Goal: Information Seeking & Learning: Find specific page/section

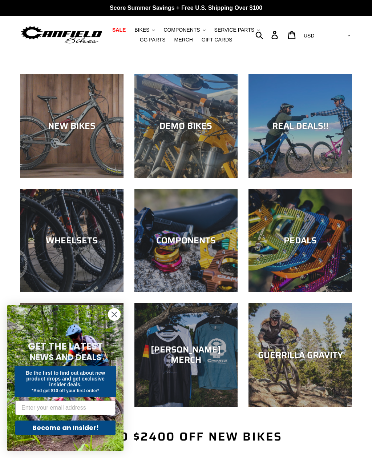
click at [111, 315] on circle "Close dialog" at bounding box center [114, 314] width 12 height 12
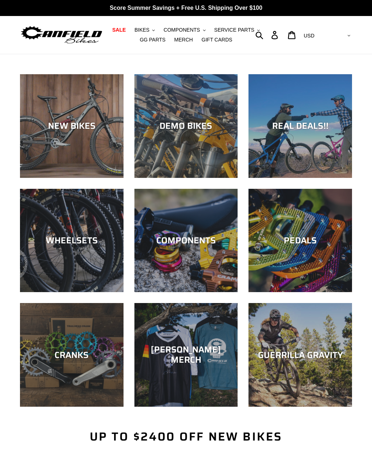
click at [39, 178] on div "NEW BIKES" at bounding box center [72, 178] width 104 height 0
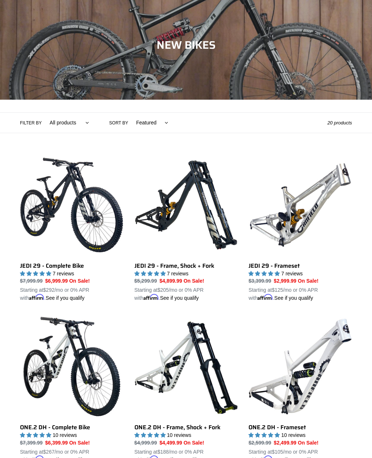
scroll to position [64, 0]
click at [299, 241] on link "JEDI 29 - Frameset" at bounding box center [301, 227] width 104 height 149
click at [143, 267] on link "JEDI 29 - Frame, Shock + Fork" at bounding box center [186, 227] width 104 height 149
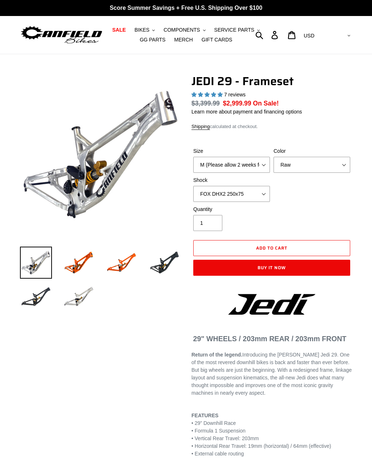
select select "highest-rating"
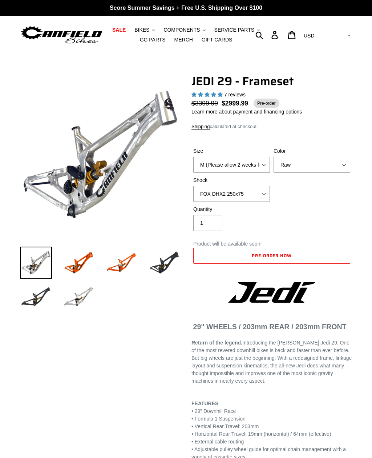
click at [73, 298] on img at bounding box center [79, 297] width 32 height 32
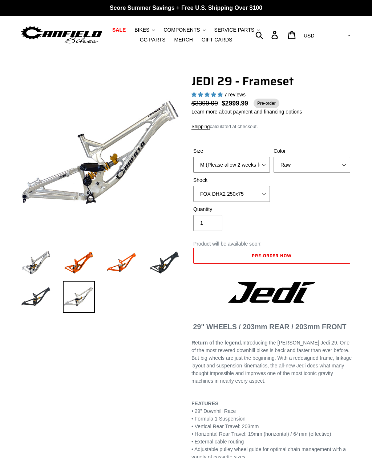
click at [252, 163] on select "M (Please allow 2 weeks for delivery) L (Please allow 2 weeks for delivery) XL" at bounding box center [231, 165] width 77 height 16
select select "L (Please allow 2 weeks for delivery)"
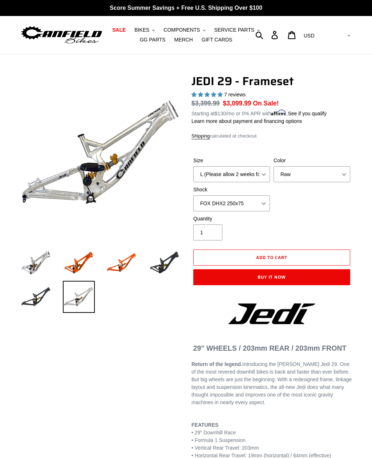
click at [76, 264] on img at bounding box center [79, 262] width 32 height 32
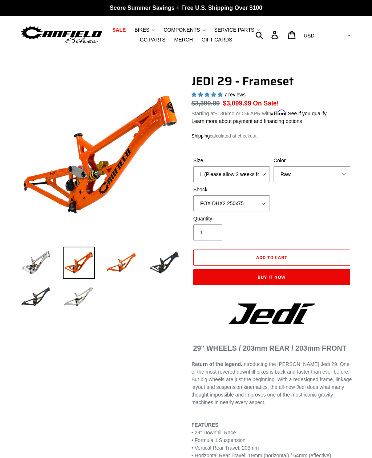
click at [120, 265] on img at bounding box center [122, 262] width 32 height 32
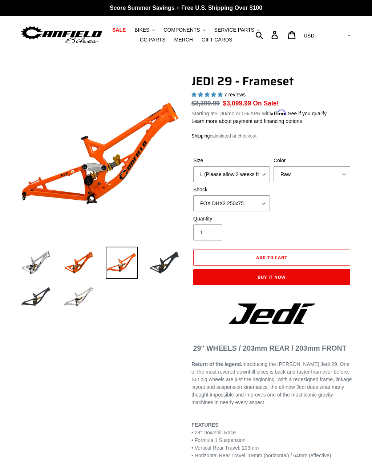
click at [29, 298] on img at bounding box center [36, 297] width 32 height 32
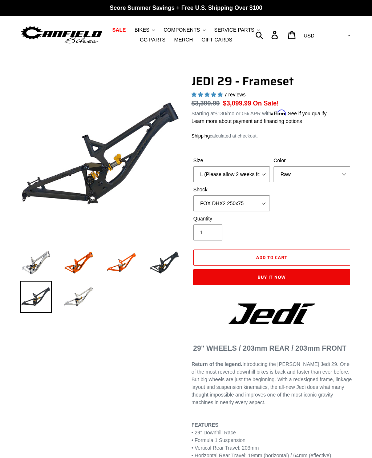
click at [60, 305] on li at bounding box center [73, 298] width 43 height 34
click at [174, 264] on img at bounding box center [165, 262] width 32 height 32
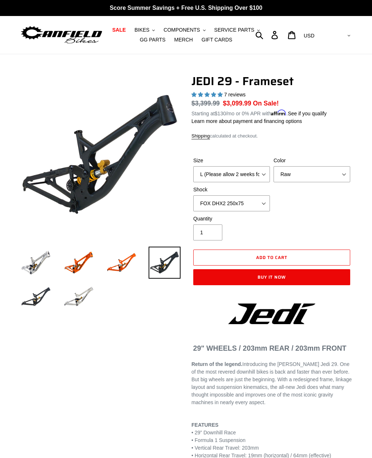
click at [25, 262] on img at bounding box center [36, 262] width 32 height 32
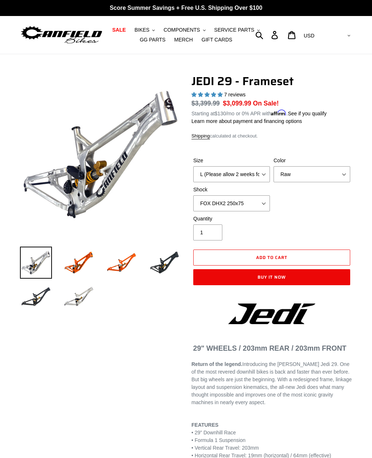
click at [63, 266] on img at bounding box center [79, 262] width 32 height 32
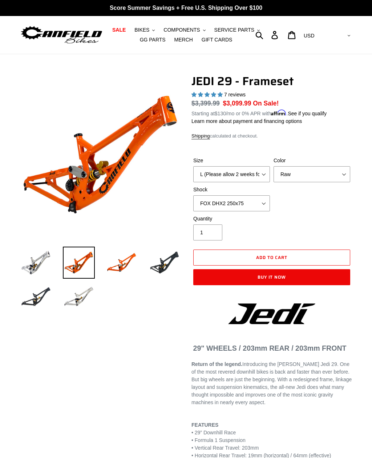
click at [25, 265] on img at bounding box center [36, 262] width 32 height 32
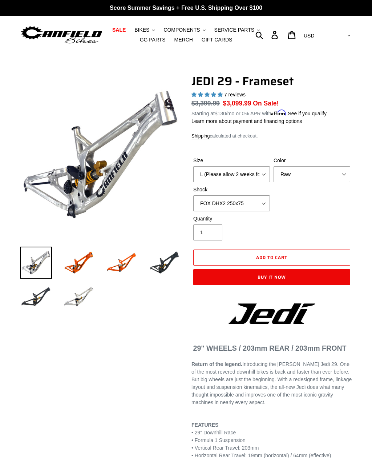
click at [78, 306] on img at bounding box center [79, 297] width 32 height 32
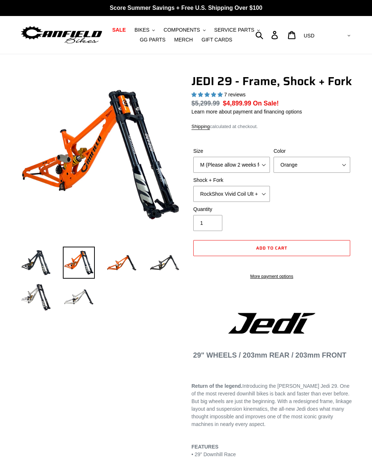
select select "highest-rating"
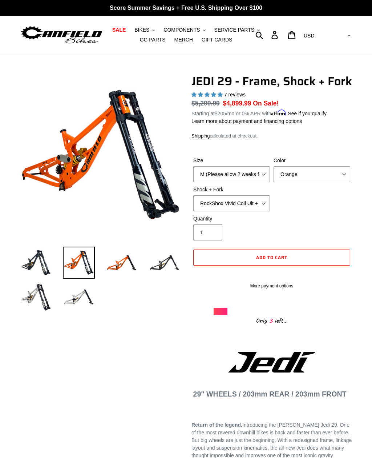
click at [73, 293] on img at bounding box center [79, 297] width 32 height 32
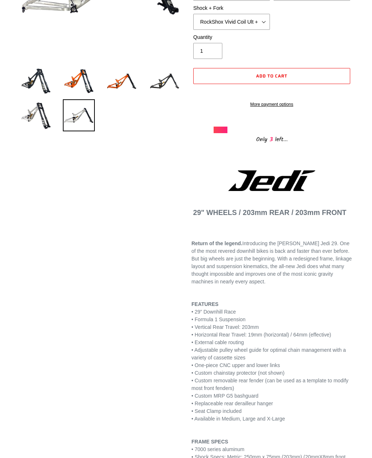
scroll to position [191, 0]
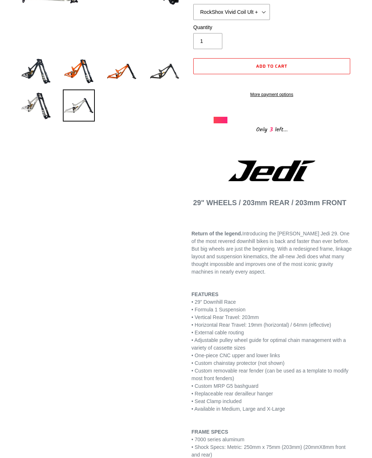
click at [320, 433] on div "FRAME SPECS" at bounding box center [272, 427] width 161 height 15
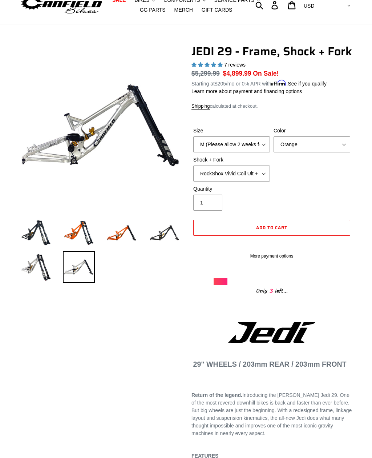
scroll to position [0, 0]
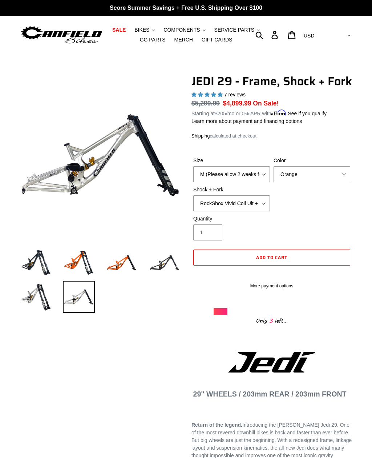
click at [243, 31] on span "SERVICE PARTS" at bounding box center [234, 30] width 40 height 6
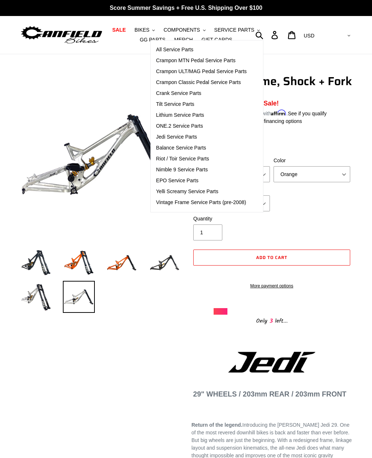
click at [157, 139] on span "Jedi Service Parts" at bounding box center [176, 137] width 41 height 6
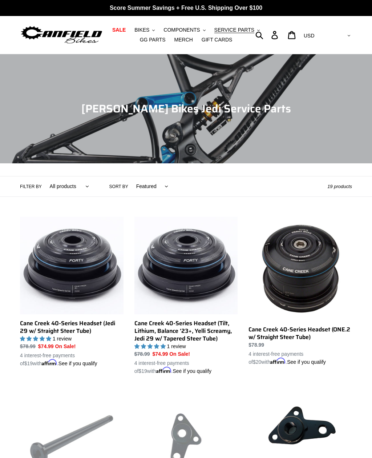
click at [239, 29] on span "SERVICE PARTS" at bounding box center [234, 30] width 40 height 6
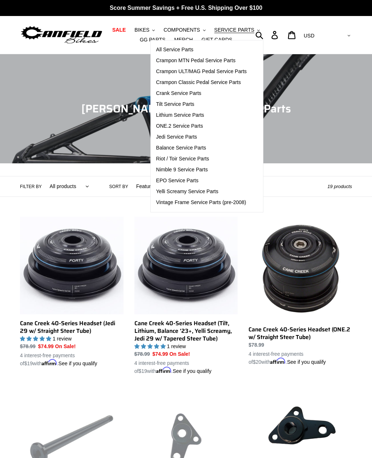
click at [263, 36] on icon "button" at bounding box center [259, 35] width 8 height 8
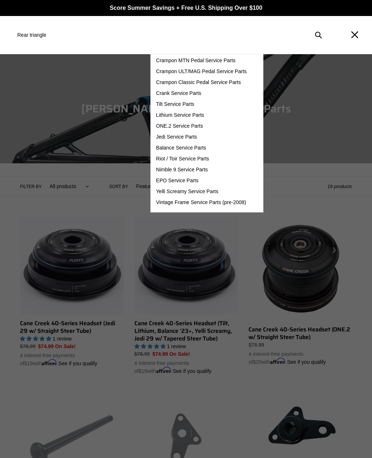
type input "Rear triangle"
click at [319, 35] on button "Submit" at bounding box center [319, 35] width 16 height 16
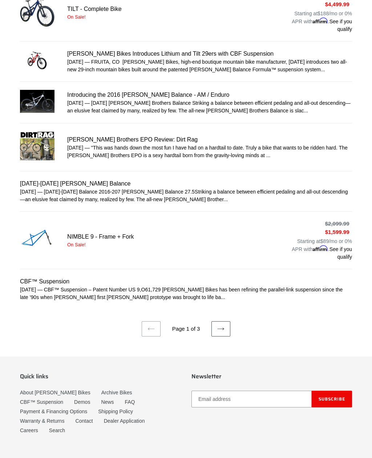
scroll to position [345, 0]
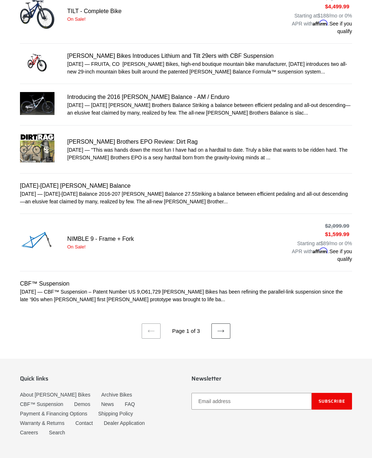
click at [222, 329] on icon at bounding box center [221, 330] width 7 height 3
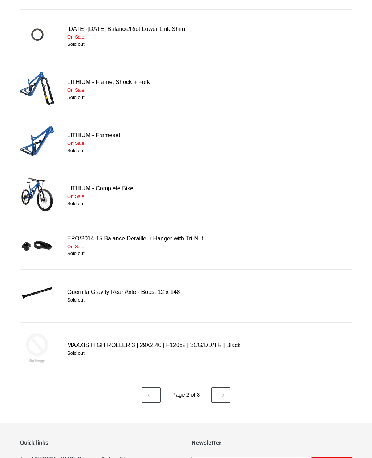
scroll to position [361, 0]
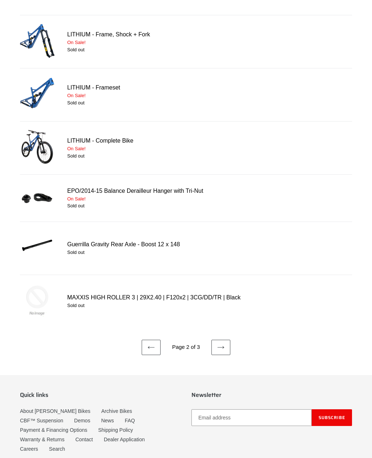
click at [219, 349] on icon at bounding box center [220, 346] width 7 height 7
